Goal: Navigation & Orientation: Find specific page/section

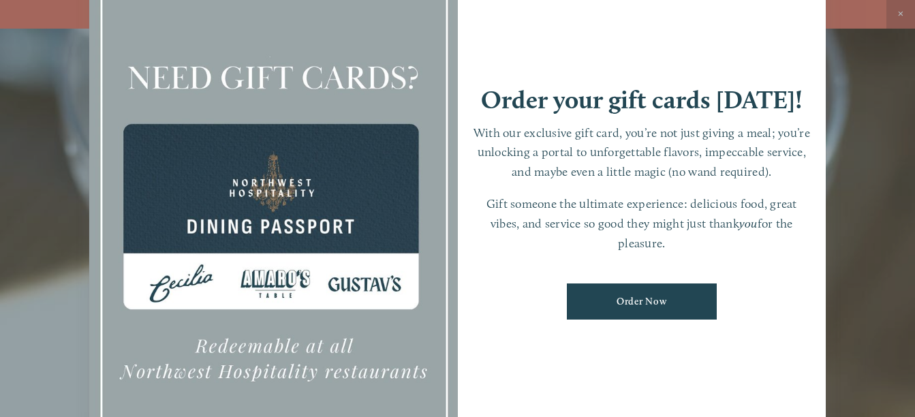
scroll to position [29, 0]
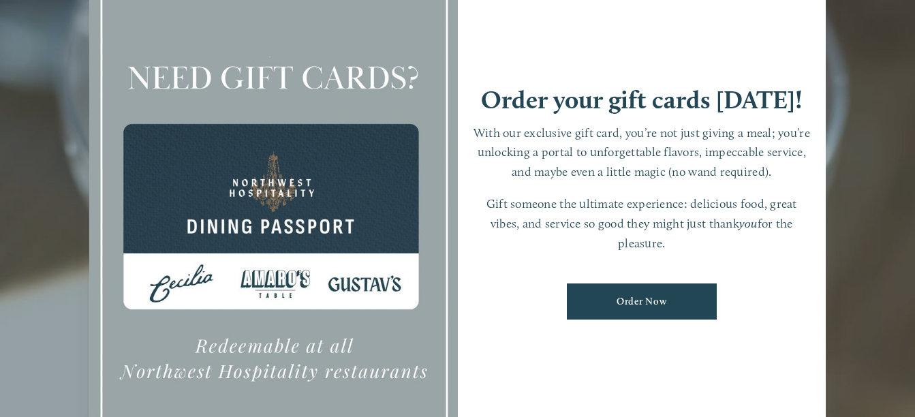
click at [857, 168] on div at bounding box center [457, 208] width 915 height 417
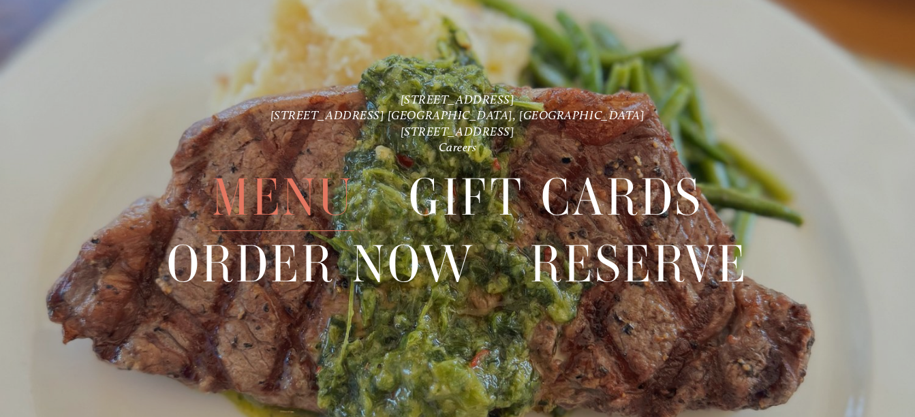
click at [290, 190] on span "Menu" at bounding box center [283, 197] width 142 height 67
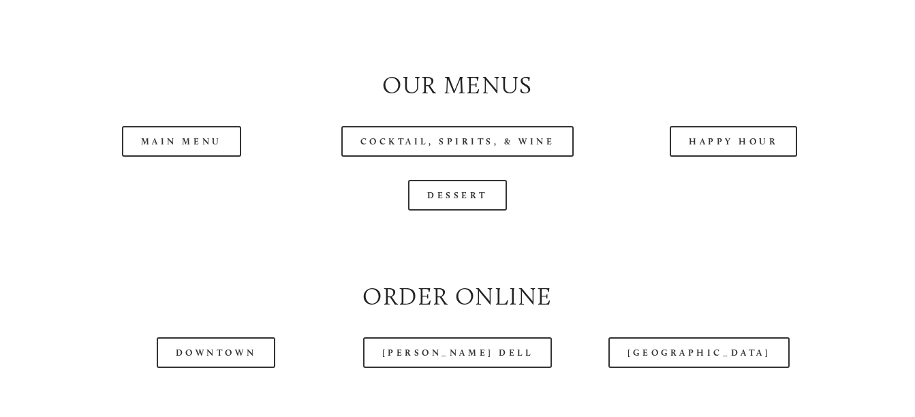
scroll to position [1294, 0]
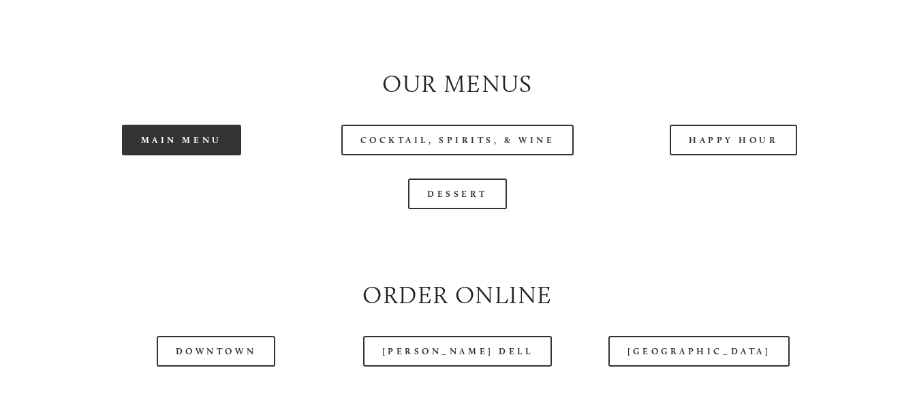
click at [192, 146] on link "Main Menu" at bounding box center [181, 140] width 119 height 31
